Goal: Transaction & Acquisition: Purchase product/service

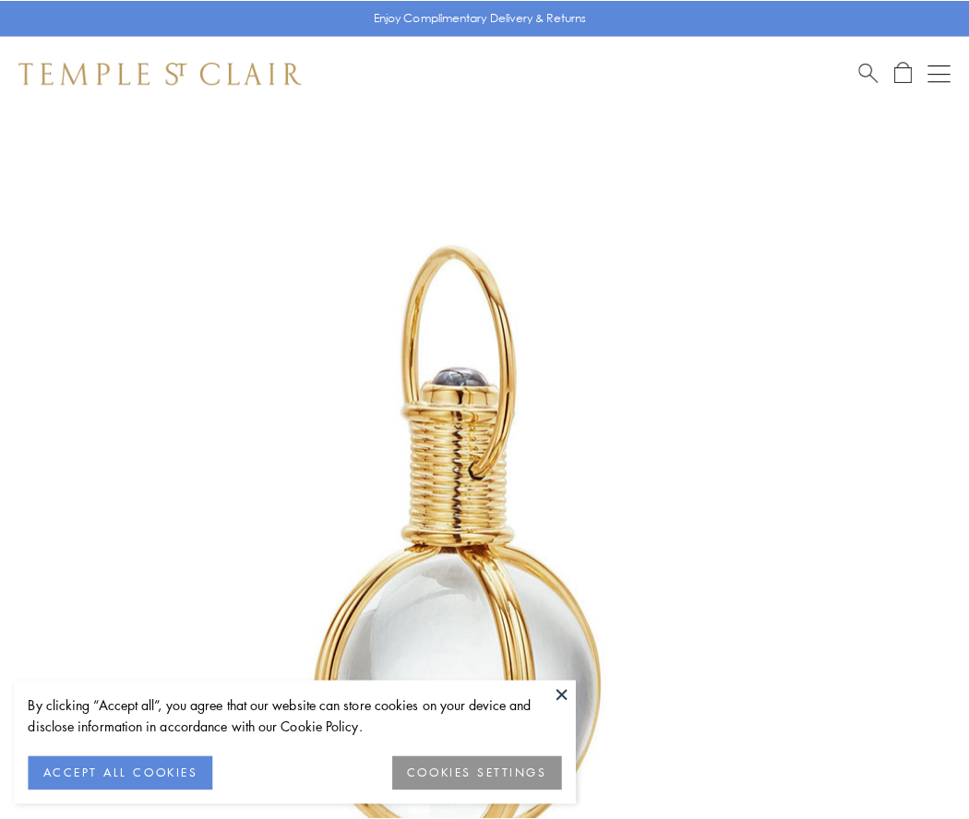
scroll to position [482, 0]
